Goal: Task Accomplishment & Management: Use online tool/utility

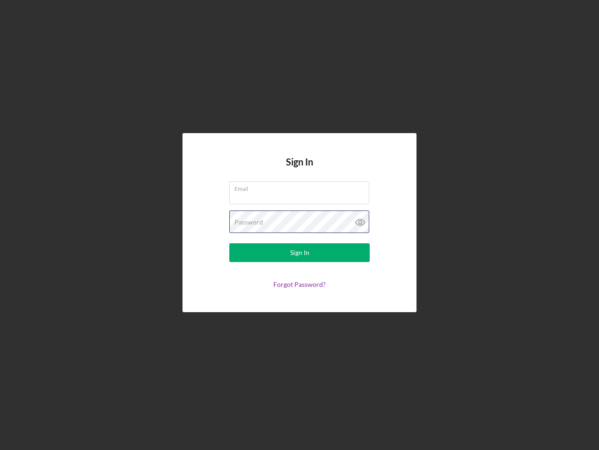
click at [300, 225] on div "Password" at bounding box center [299, 221] width 140 height 23
click at [361, 222] on icon at bounding box center [360, 221] width 23 height 23
